Goal: Find specific page/section: Find specific page/section

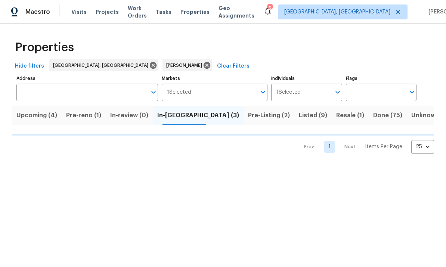
click at [94, 116] on span "Pre-reno (1)" at bounding box center [83, 115] width 35 height 10
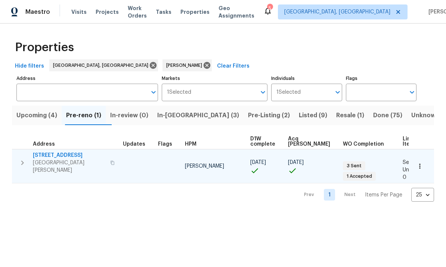
click at [51, 153] on span "6038 Glennsbury Ct" at bounding box center [69, 155] width 73 height 7
click at [24, 160] on icon "button" at bounding box center [22, 163] width 9 height 9
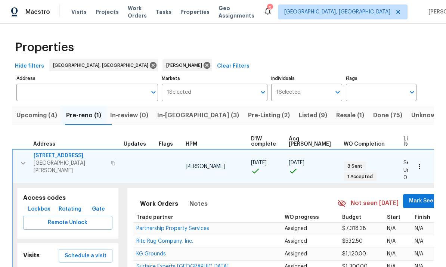
click at [35, 205] on span "Lockbox" at bounding box center [39, 209] width 22 height 9
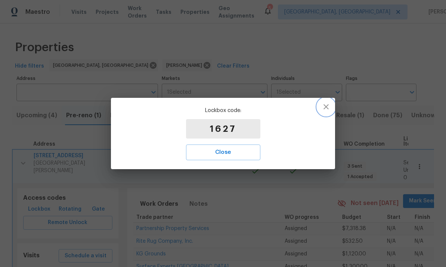
click at [327, 107] on icon "button" at bounding box center [326, 106] width 5 height 5
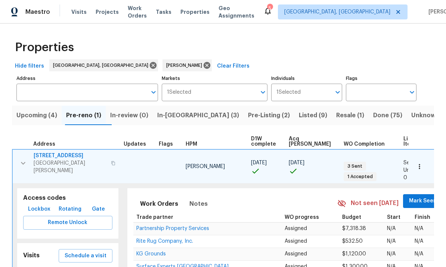
click at [47, 147] on span "Address" at bounding box center [44, 144] width 22 height 5
click at [49, 160] on span "West Chester, OH 45069" at bounding box center [70, 167] width 73 height 15
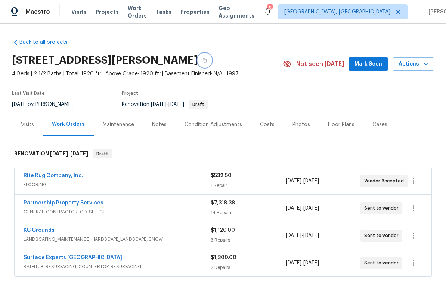
click at [207, 61] on icon "button" at bounding box center [205, 60] width 4 height 4
